Goal: Information Seeking & Learning: Understand process/instructions

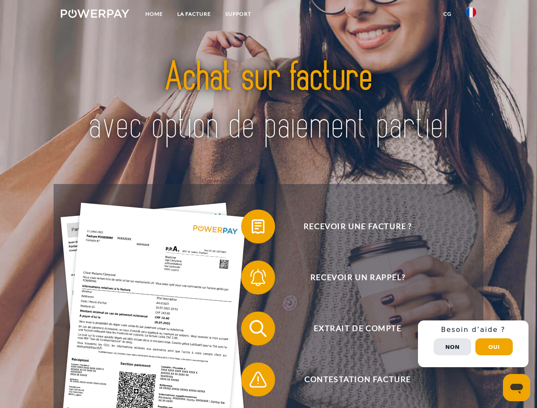
click at [95, 15] on img at bounding box center [95, 13] width 68 height 9
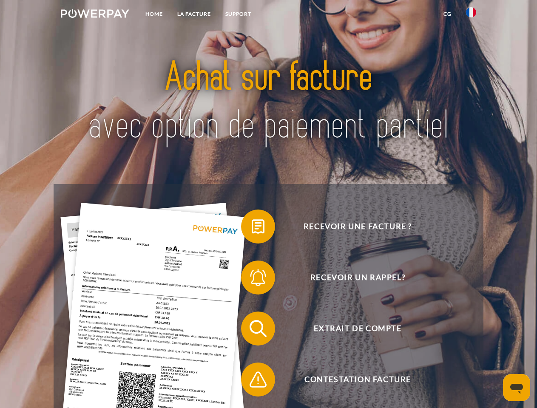
click at [471, 15] on img at bounding box center [471, 12] width 10 height 10
click at [447, 14] on link "CG" at bounding box center [447, 13] width 23 height 15
click at [252, 228] on span at bounding box center [245, 226] width 43 height 43
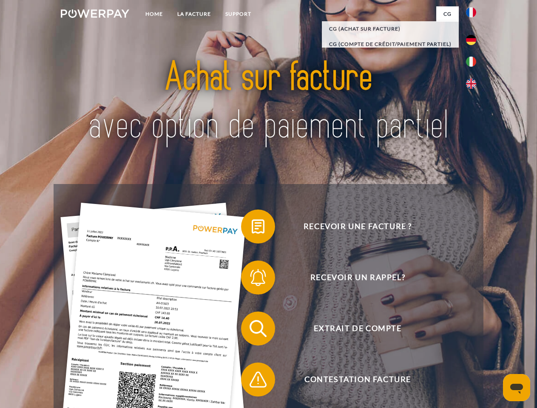
click at [252, 279] on span at bounding box center [245, 277] width 43 height 43
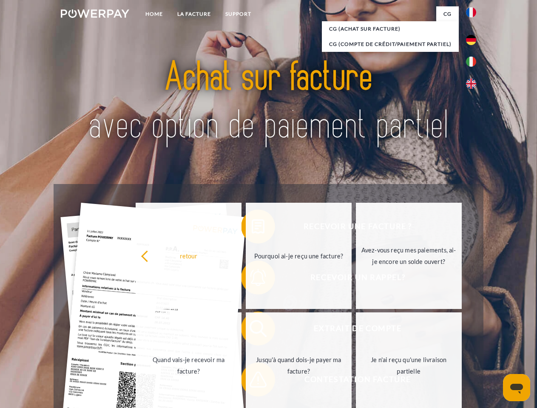
click at [252, 330] on link "Jusqu'à quand dois-je payer ma facture?" at bounding box center [299, 365] width 106 height 106
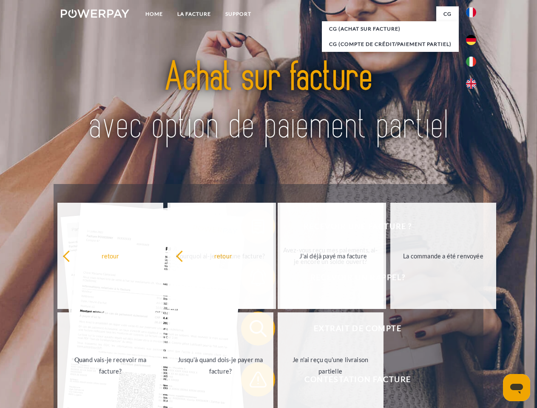
click at [252, 381] on span at bounding box center [245, 379] width 43 height 43
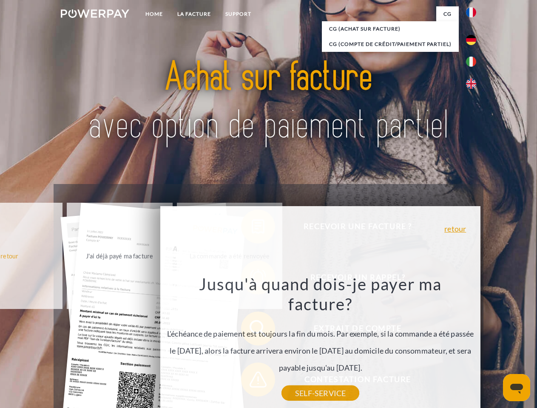
click at [473, 344] on div "Recevoir une facture ? Recevoir un rappel? Extrait de compte retour" at bounding box center [268, 354] width 429 height 340
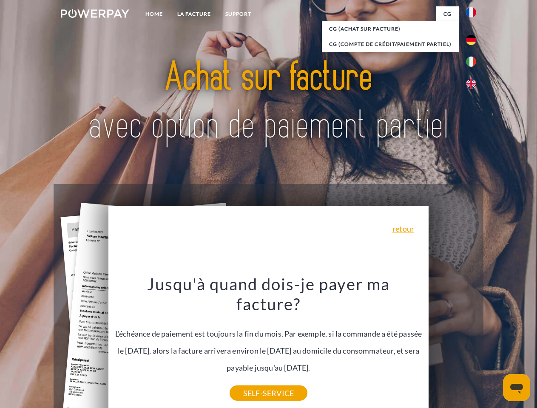
click at [452, 346] on span "Extrait de compte" at bounding box center [357, 329] width 208 height 34
click at [494, 347] on header "Home LA FACTURE Support" at bounding box center [268, 293] width 537 height 587
